Goal: Information Seeking & Learning: Learn about a topic

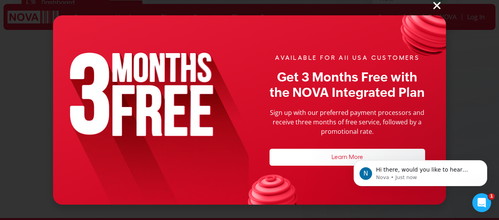
scroll to position [220, 0]
click at [434, 5] on icon "Close" at bounding box center [437, 5] width 10 height 10
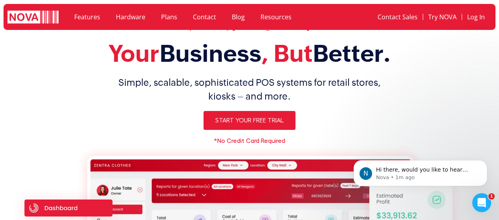
scroll to position [16, 0]
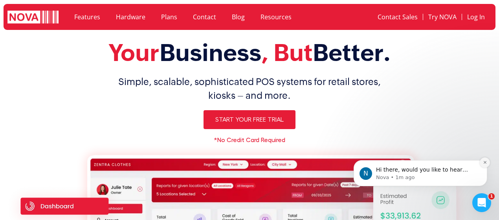
click at [484, 163] on icon "Dismiss notification" at bounding box center [484, 162] width 3 height 3
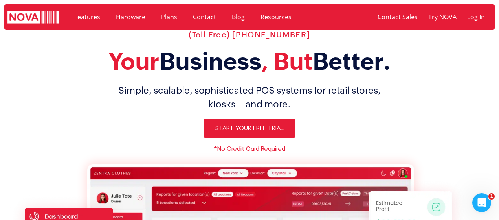
scroll to position [0, 0]
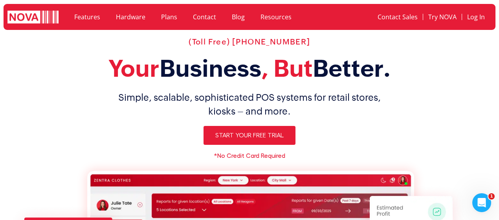
click at [88, 22] on link "Features" at bounding box center [87, 17] width 42 height 18
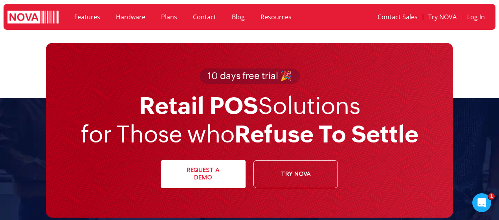
click at [40, 19] on img at bounding box center [32, 18] width 51 height 14
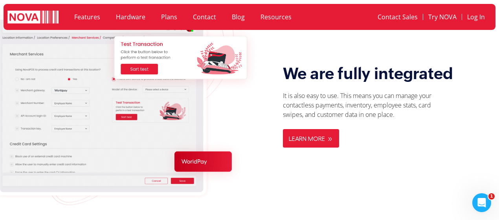
scroll to position [986, 0]
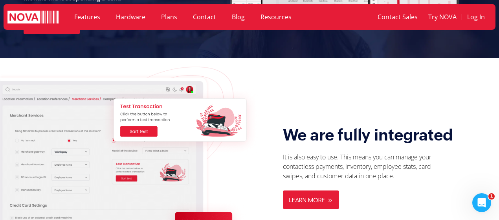
click at [163, 18] on link "Plans" at bounding box center [169, 17] width 32 height 18
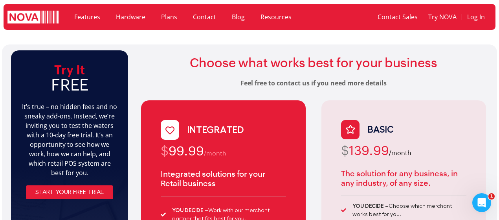
click at [283, 15] on link "Resources" at bounding box center [276, 17] width 47 height 18
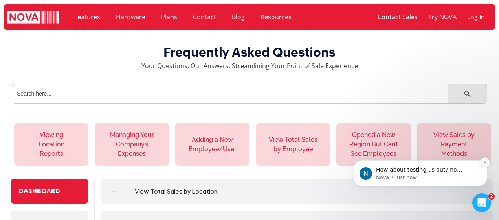
click at [485, 163] on icon "Dismiss notification" at bounding box center [484, 162] width 3 height 3
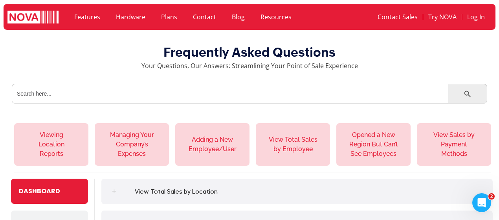
click at [47, 15] on img at bounding box center [32, 18] width 51 height 14
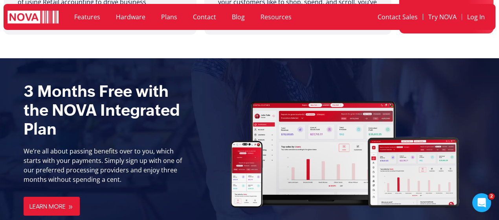
scroll to position [817, 0]
